Goal: Check status: Check status

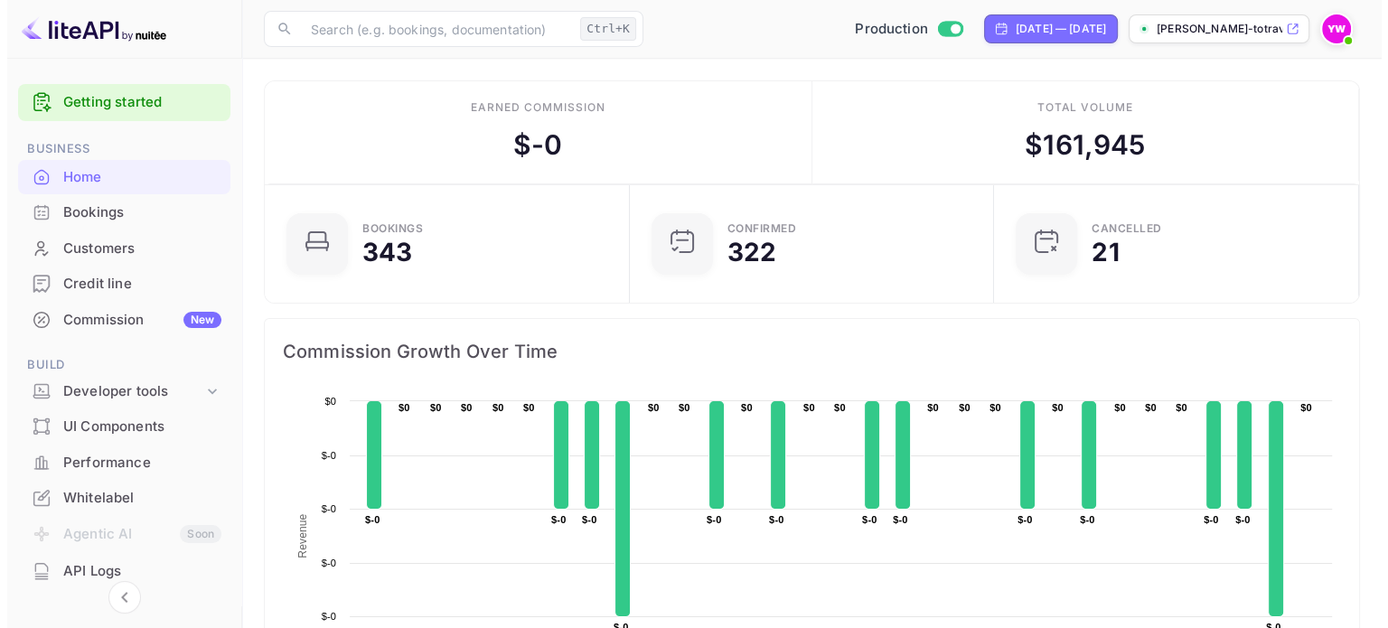
scroll to position [14, 14]
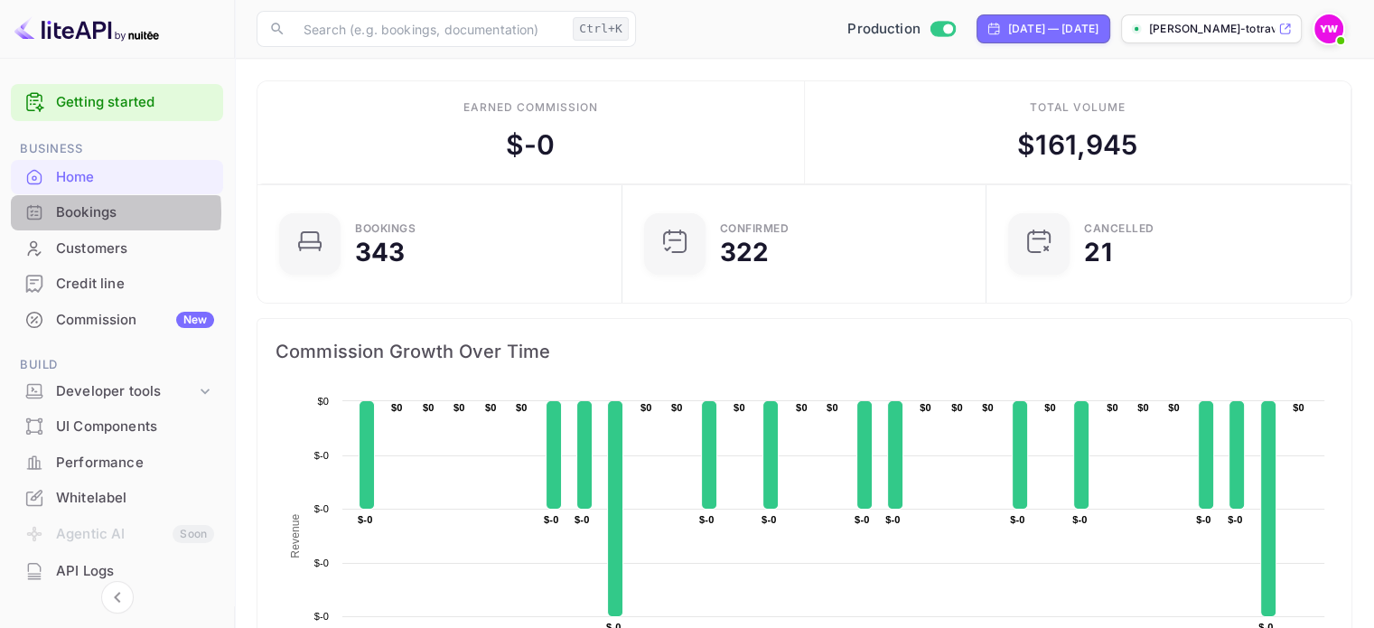
click at [70, 212] on div "Bookings" at bounding box center [135, 212] width 158 height 21
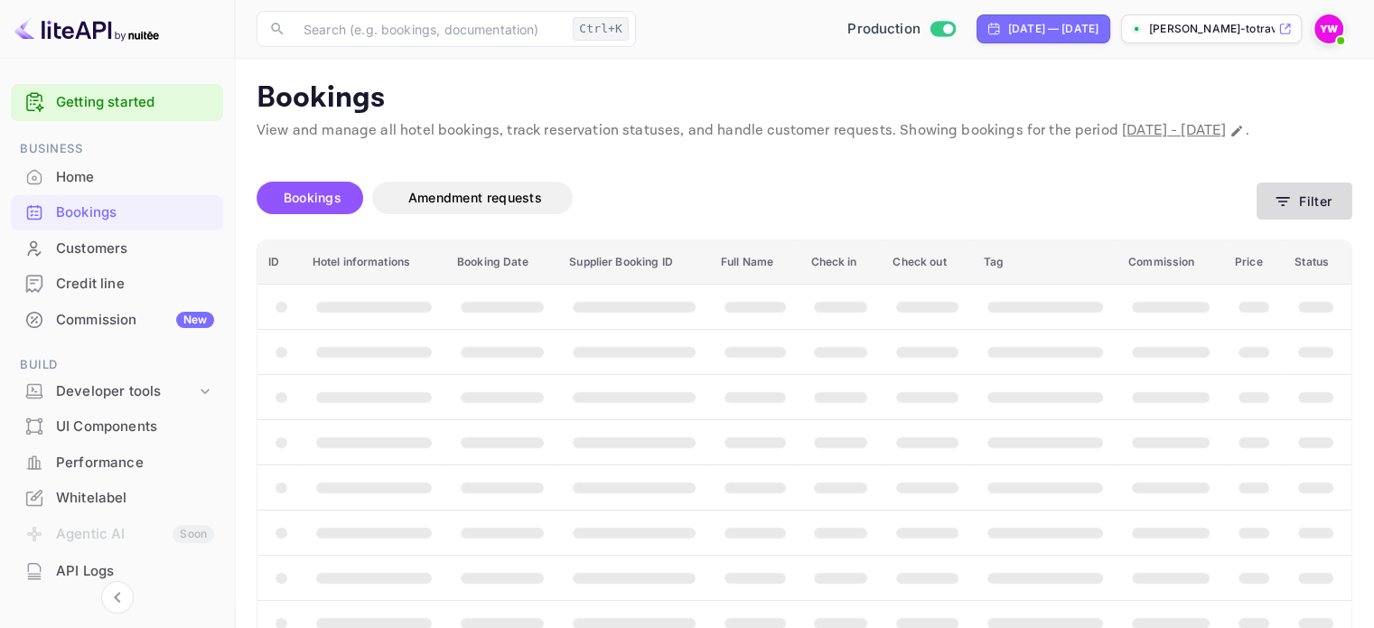
click at [1301, 220] on button "Filter" at bounding box center [1305, 201] width 96 height 37
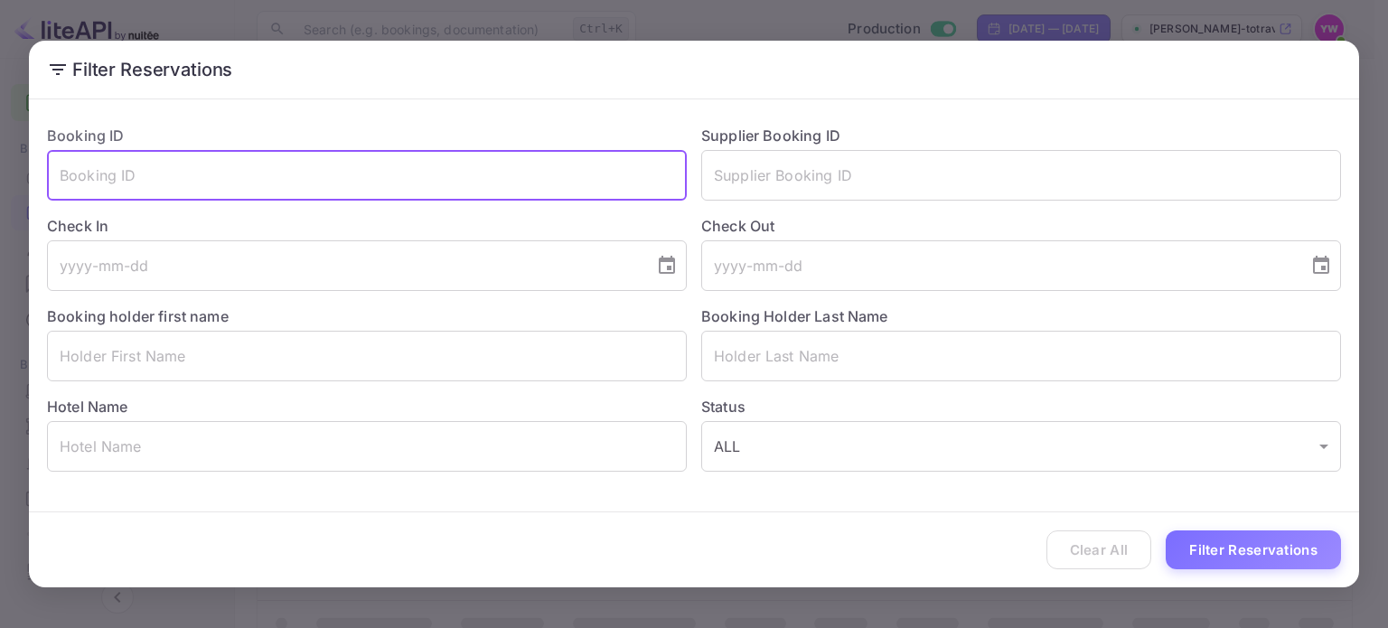
click at [121, 173] on input "text" at bounding box center [367, 175] width 640 height 51
paste input "JGvBL7XVV"
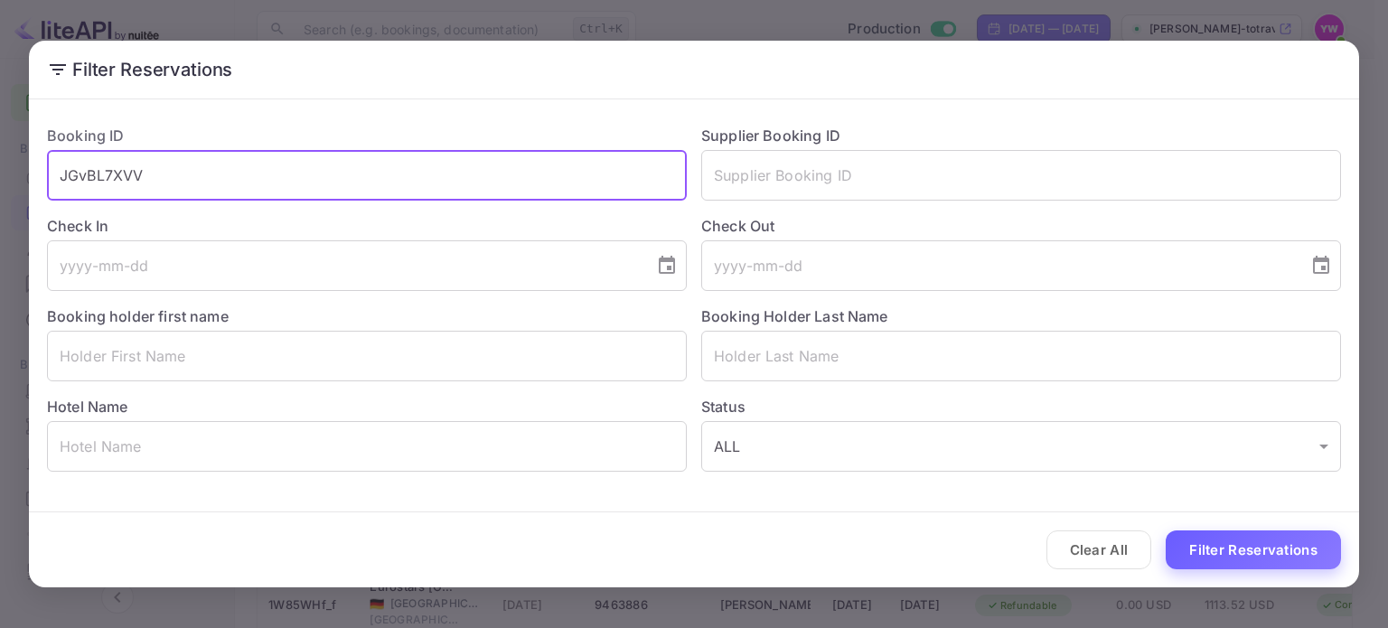
type input "JGvBL7XVV"
click at [1244, 552] on button "Filter Reservations" at bounding box center [1253, 549] width 175 height 39
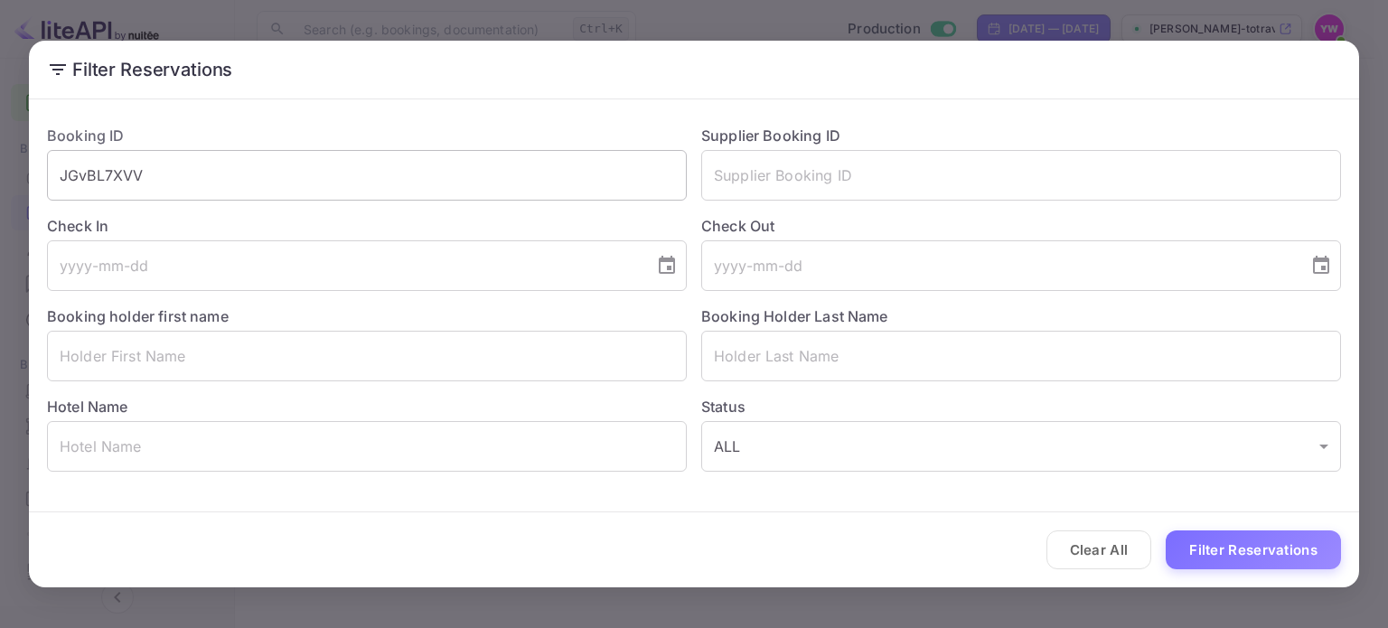
click at [128, 173] on input "JGvBL7XVV" at bounding box center [367, 175] width 640 height 51
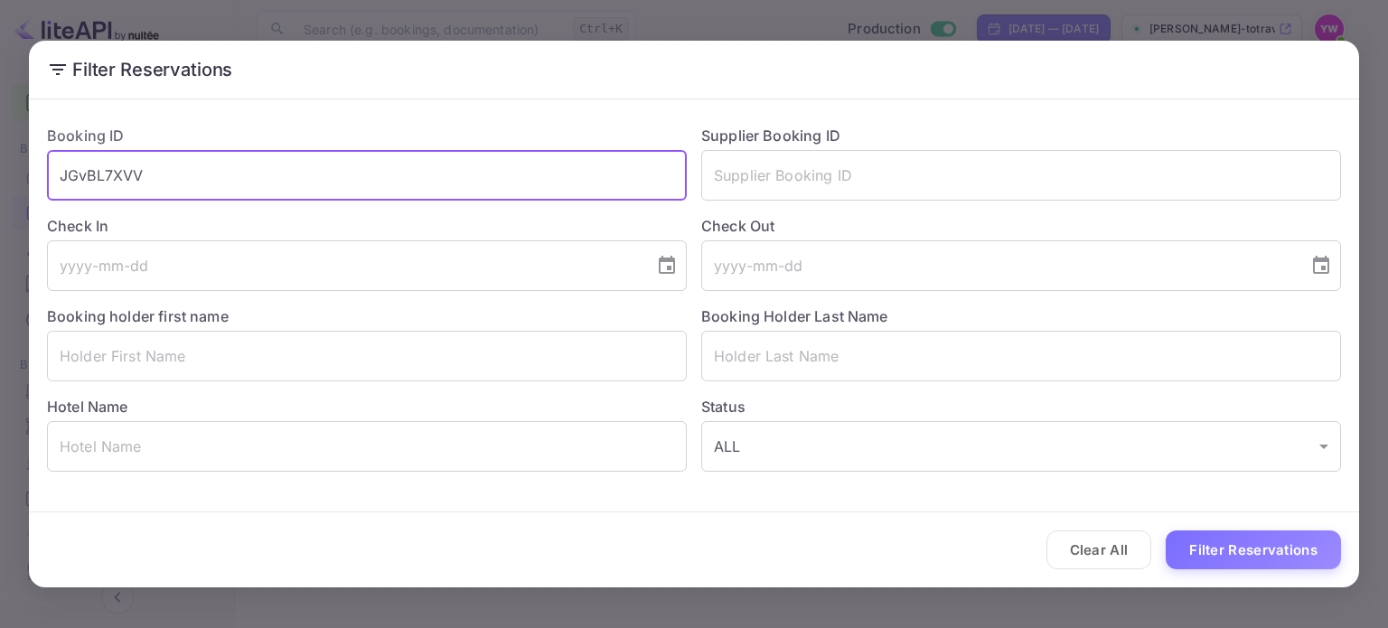
click at [128, 173] on input "JGvBL7XVV" at bounding box center [367, 175] width 640 height 51
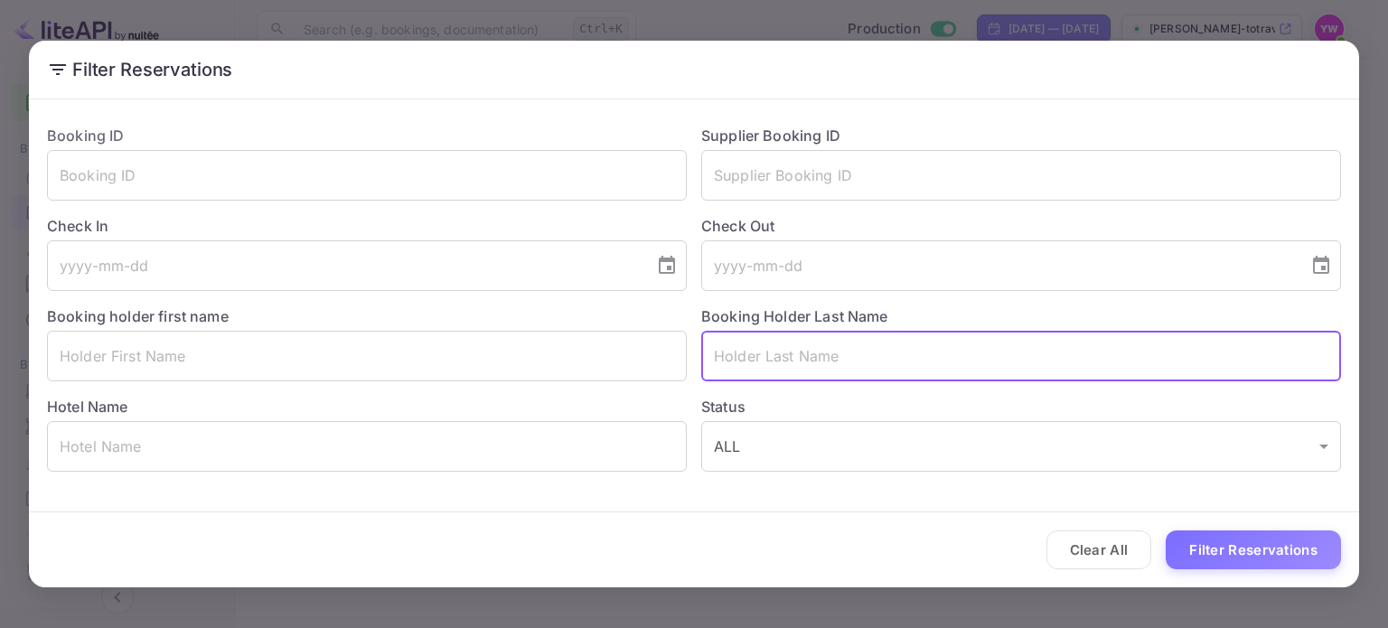
click at [796, 361] on input "text" at bounding box center [1021, 356] width 640 height 51
paste input "HARODI"
type input "HARODI"
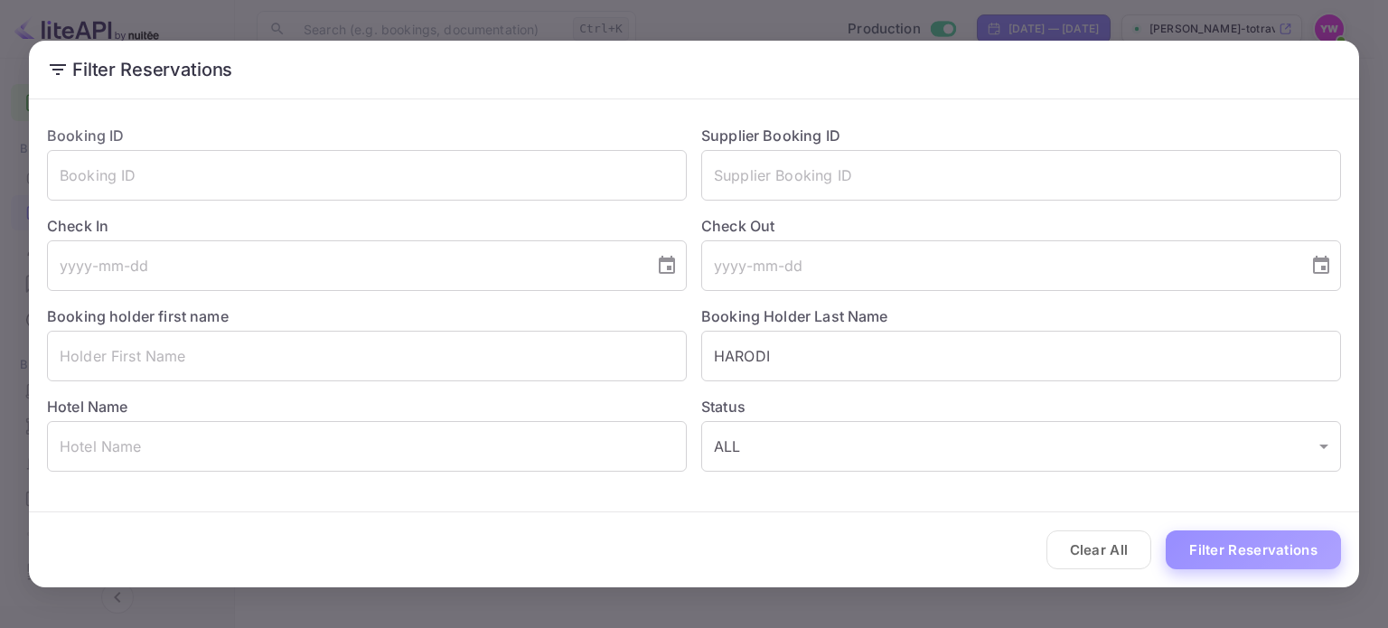
click at [1265, 560] on button "Filter Reservations" at bounding box center [1253, 549] width 175 height 39
